Goal: Navigation & Orientation: Find specific page/section

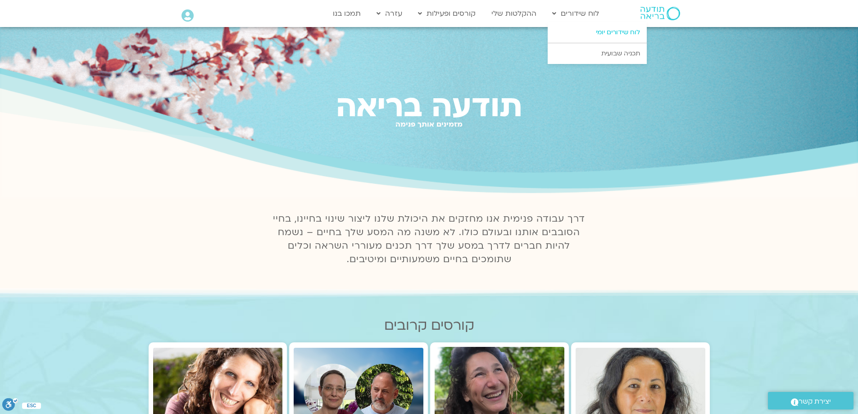
click at [612, 33] on link "לוח שידורים יומי" at bounding box center [597, 32] width 99 height 21
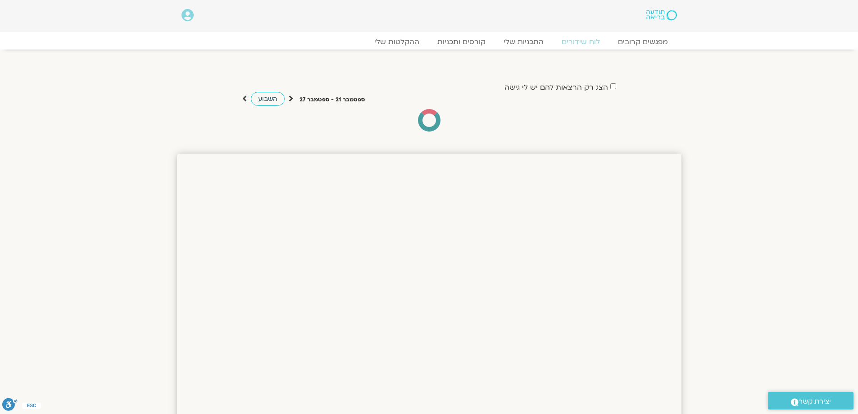
click at [265, 101] on span "השבוע" at bounding box center [267, 99] width 19 height 9
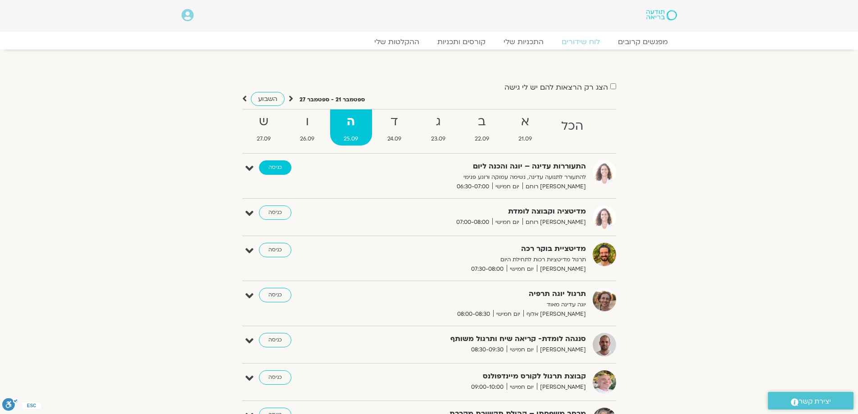
click at [268, 167] on link "כניסה" at bounding box center [275, 167] width 32 height 14
